Goal: Check status: Check status

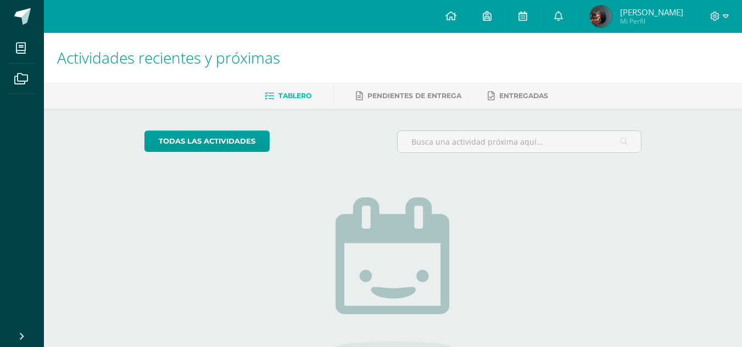
click at [593, 14] on img at bounding box center [601, 16] width 22 height 22
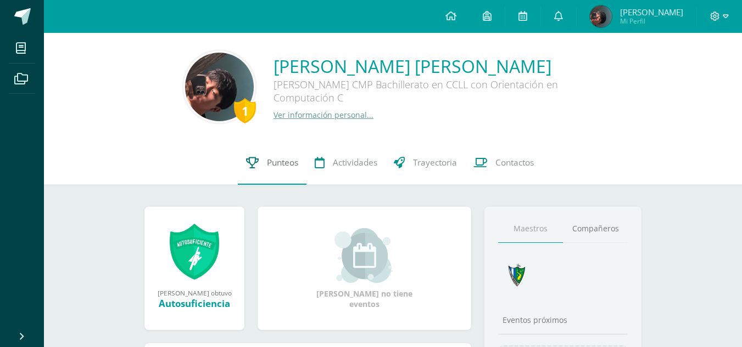
click at [265, 169] on link "Punteos" at bounding box center [272, 163] width 69 height 44
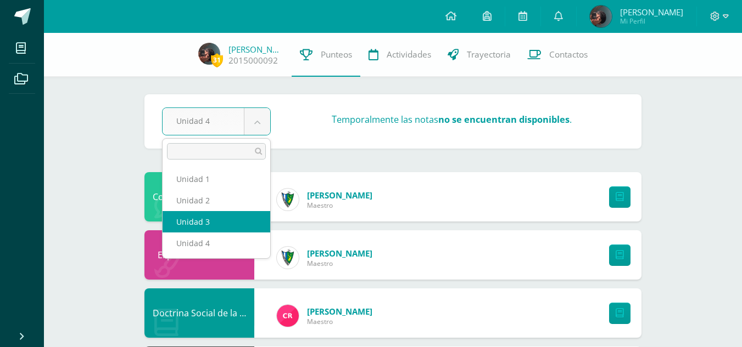
select select "Unidad 3"
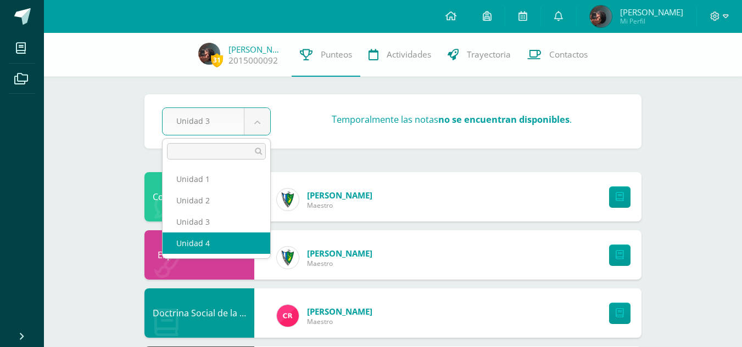
select select "Unidad 4"
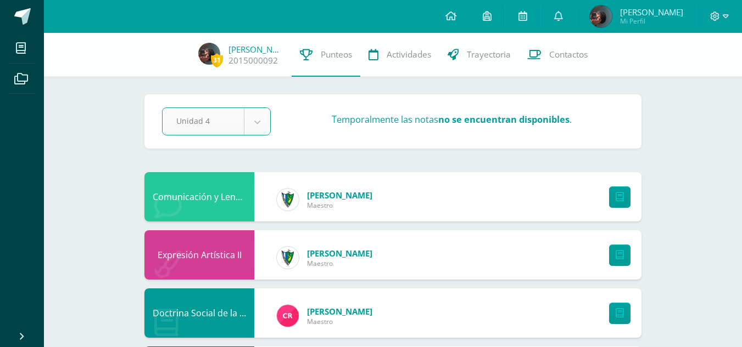
scroll to position [384, 0]
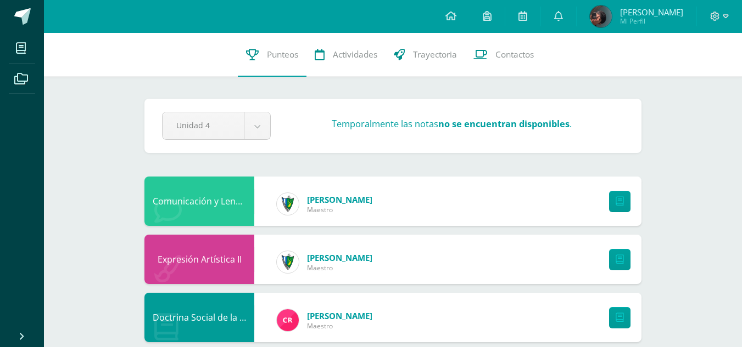
click at [474, 146] on div "Pendiente Unidad 4 Unidad 1 Unidad 2 Unidad 3 Unidad 4 Temporalmente las notas …" at bounding box center [392, 126] width 497 height 54
